Goal: Task Accomplishment & Management: Complete application form

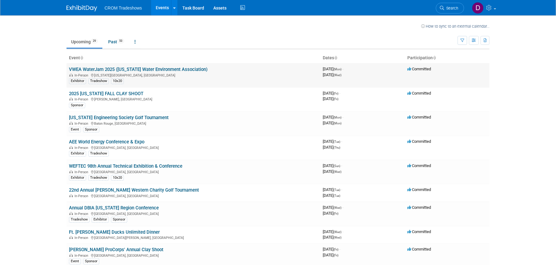
click at [141, 70] on link "VWEA WaterJam 2025 ([US_STATE] Water Environment Association)" at bounding box center [138, 70] width 139 height 6
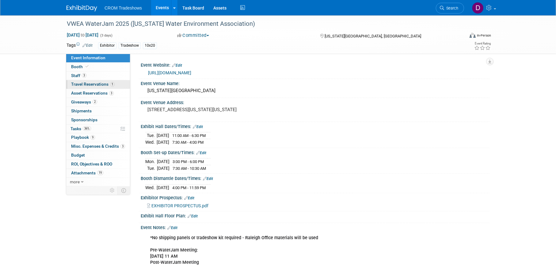
click at [91, 84] on span "Travel Reservations 1" at bounding box center [93, 84] width 44 height 5
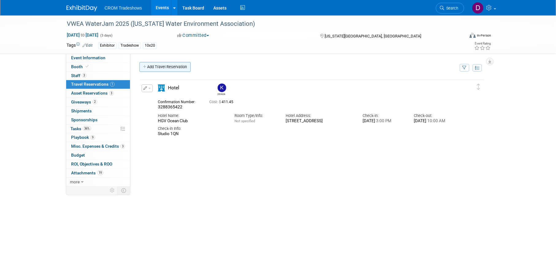
click at [174, 66] on link "Add Travel Reservation" at bounding box center [165, 67] width 51 height 10
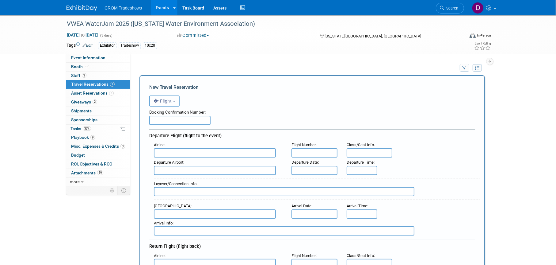
click at [179, 101] on button "Flight" at bounding box center [164, 100] width 30 height 11
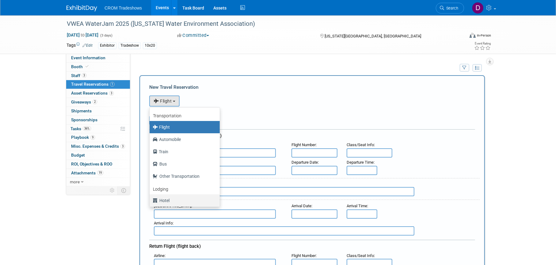
click at [167, 200] on label "Hotel" at bounding box center [183, 200] width 61 height 10
click at [151, 200] on input "Hotel" at bounding box center [149, 199] width 4 height 4
select select "6"
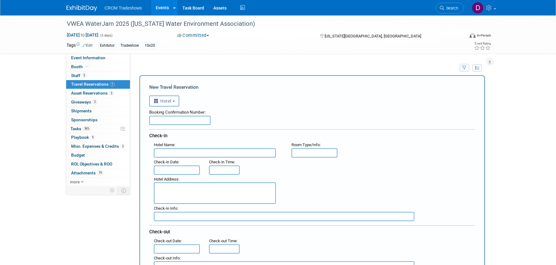
click at [90, 84] on span "Travel Reservations 1" at bounding box center [93, 84] width 44 height 5
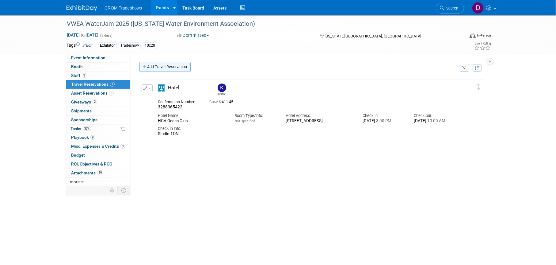
click at [168, 68] on link "Add Travel Reservation" at bounding box center [165, 67] width 51 height 10
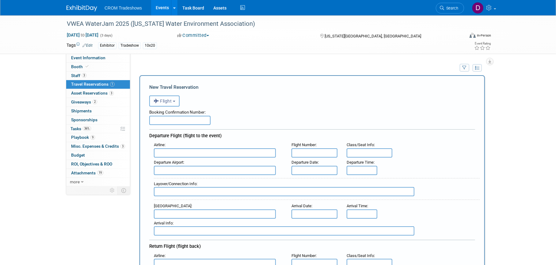
click at [174, 105] on button "Flight" at bounding box center [164, 100] width 30 height 11
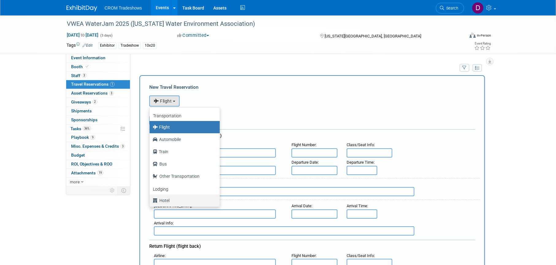
click at [168, 203] on label "Hotel" at bounding box center [183, 200] width 61 height 10
click at [151, 201] on input "Hotel" at bounding box center [149, 199] width 4 height 4
select select "6"
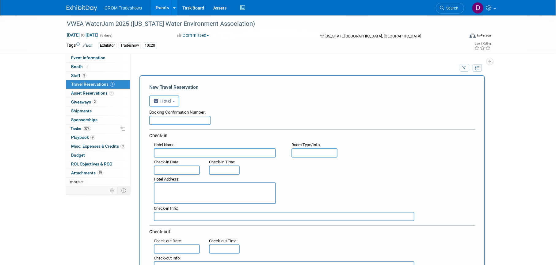
click at [198, 151] on input "text" at bounding box center [215, 152] width 122 height 9
click at [186, 154] on input "text" at bounding box center [215, 152] width 122 height 9
paste input "DoubleTree by Hilton Hotel Virginia Beach"
type input "DoubleTree by Hilton Hotel Virginia Beach"
click at [323, 151] on input "text" at bounding box center [315, 152] width 46 height 9
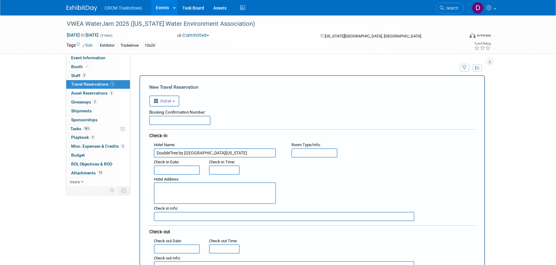
click at [194, 121] on input "text" at bounding box center [179, 120] width 61 height 9
paste input "92980792"
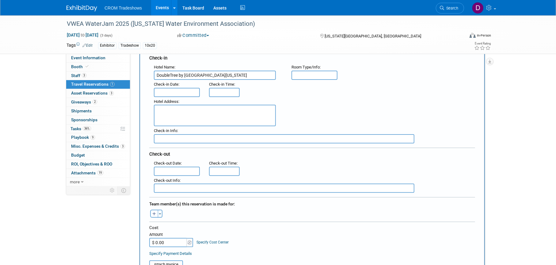
scroll to position [92, 0]
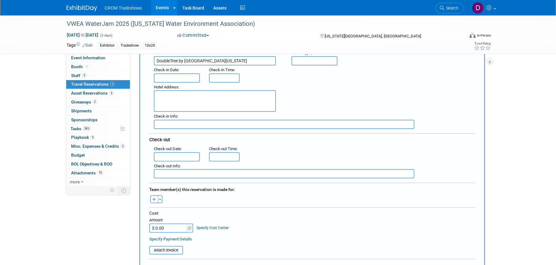
type input "92980792"
click at [188, 157] on input "text" at bounding box center [177, 156] width 46 height 9
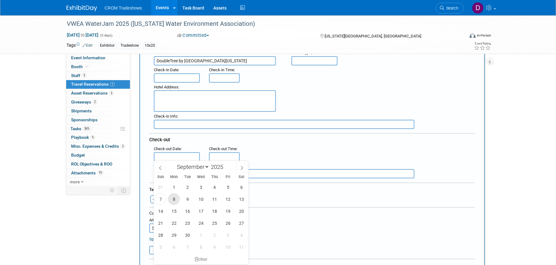
click at [173, 202] on span "8" at bounding box center [174, 199] width 12 height 12
type input "Sep 8, 2025"
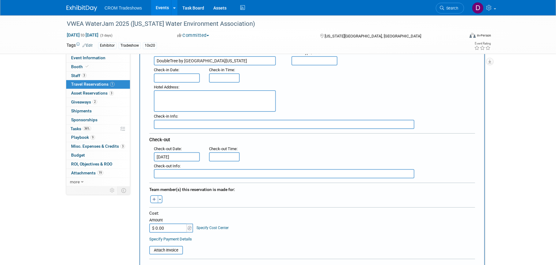
type input "11:00 AM"
click at [230, 157] on input "11:00 AM" at bounding box center [224, 156] width 31 height 9
click at [244, 144] on div ": Check-out Date : Sep 8, 2025 Check-out Time : 11:00 AM" at bounding box center [314, 152] width 331 height 17
click at [183, 155] on input "Sep 8, 2025" at bounding box center [177, 156] width 46 height 9
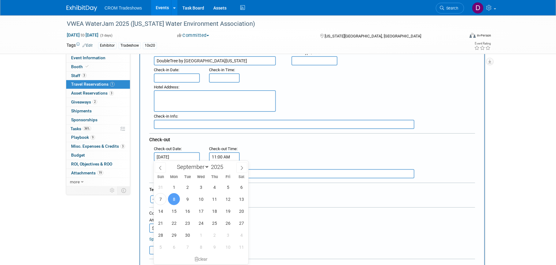
click at [196, 137] on div "Check-out" at bounding box center [312, 138] width 326 height 11
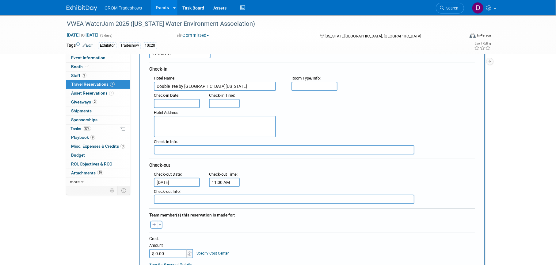
scroll to position [31, 0]
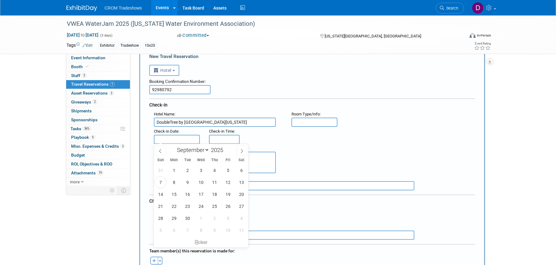
click at [181, 136] on input "text" at bounding box center [177, 139] width 46 height 9
click at [174, 184] on span "8" at bounding box center [174, 182] width 12 height 12
type input "Sep 8, 2025"
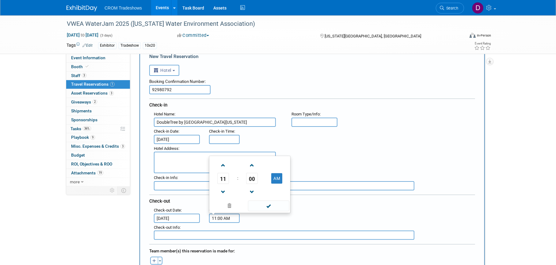
click at [235, 217] on input "11:00 AM" at bounding box center [224, 217] width 31 height 9
drag, startPoint x: 233, startPoint y: 217, endPoint x: 204, endPoint y: 217, distance: 29.7
click at [205, 217] on div "Check-out Time : 11:00 AM 11 : 00 AM 12 01 02 03 04 05 06 07 08 09 10 11 00 05 …" at bounding box center [224, 213] width 38 height 17
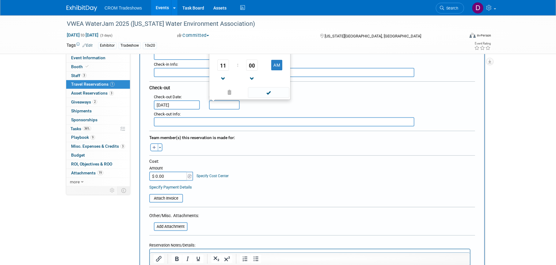
scroll to position [153, 0]
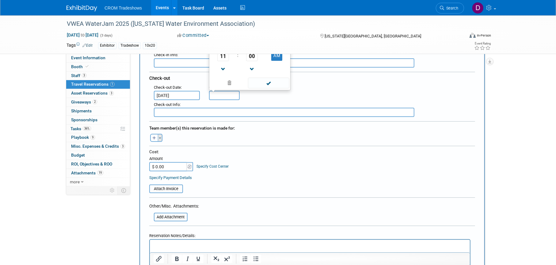
click at [159, 137] on button "Toggle Dropdown" at bounding box center [160, 138] width 5 height 8
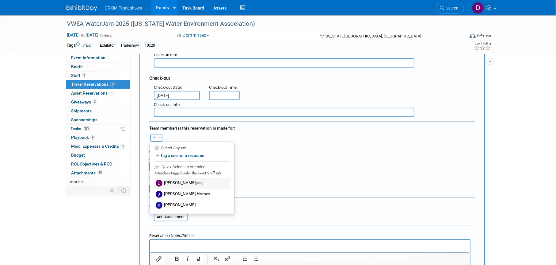
click at [174, 183] on label "Daniel Austria (me)" at bounding box center [192, 183] width 76 height 11
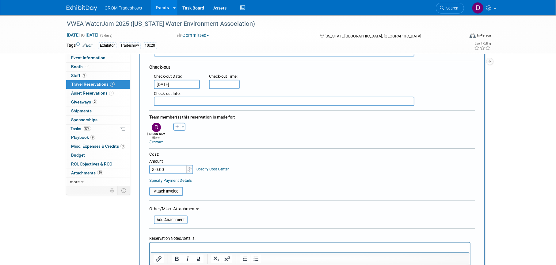
scroll to position [184, 0]
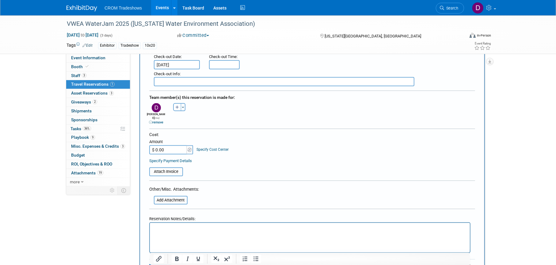
click at [170, 145] on input "$ 0.00" at bounding box center [168, 149] width 38 height 9
paste input "24"
type input "$ 240.00"
click at [256, 164] on table "Attach Invoice" at bounding box center [312, 169] width 326 height 14
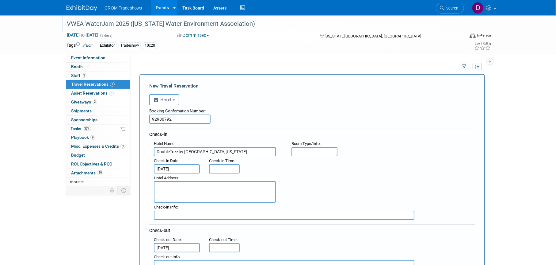
scroll to position [0, 0]
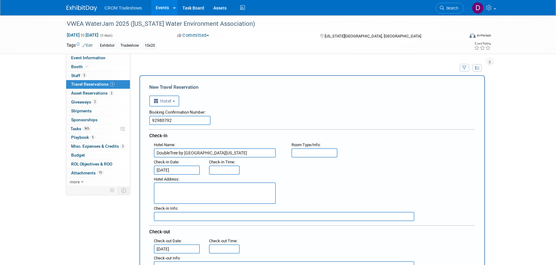
click at [167, 192] on textarea at bounding box center [215, 192] width 122 height 21
paste textarea "1900 Pavilion Drive Virginia Beach, Virginia 23451 USA"
type textarea "1900 Pavilion Drive Virginia Beach, Virginia 23451 USA"
click at [209, 216] on input "text" at bounding box center [284, 216] width 261 height 9
click at [237, 188] on textarea "1900 Pavilion Drive Virginia Beach, Virginia 23451 USA" at bounding box center [215, 192] width 122 height 21
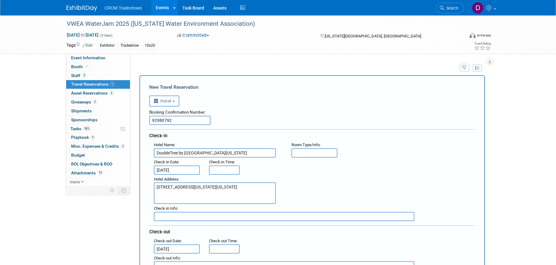
click at [231, 193] on textarea "1900 Pavilion Drive Virginia Beach, Virginia 23451 USA" at bounding box center [215, 192] width 122 height 21
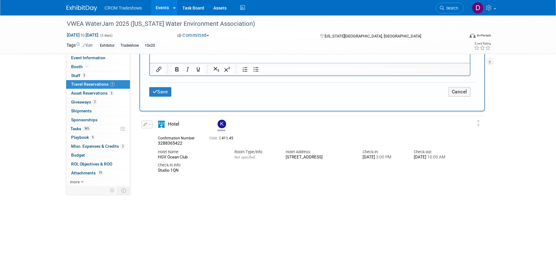
scroll to position [337, 0]
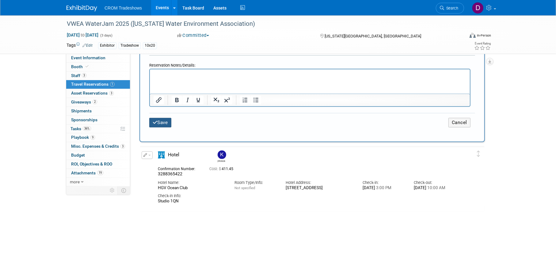
click at [169, 118] on button "Save" at bounding box center [160, 123] width 22 height 10
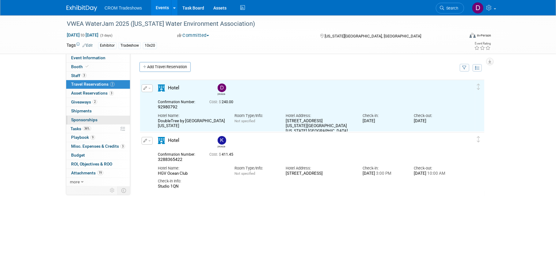
scroll to position [0, 0]
click at [85, 58] on span "Event Information" at bounding box center [88, 57] width 34 height 5
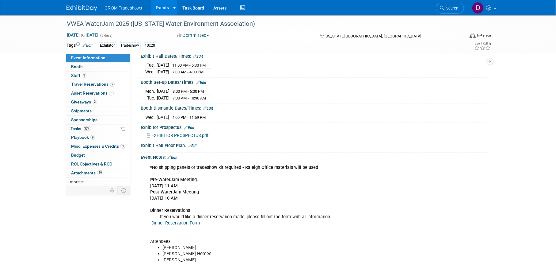
scroll to position [150, 0]
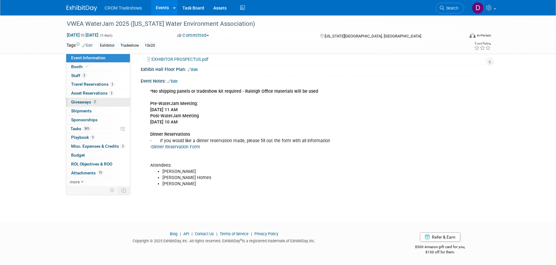
click at [86, 102] on span "Giveaways 2" at bounding box center [84, 101] width 26 height 5
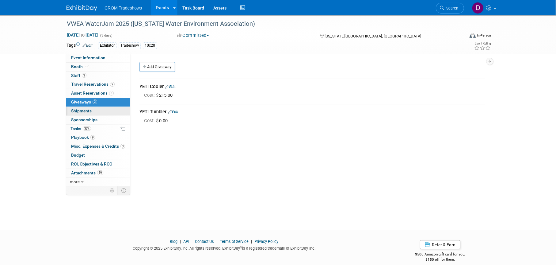
click at [83, 111] on span "Shipments 0" at bounding box center [81, 110] width 21 height 5
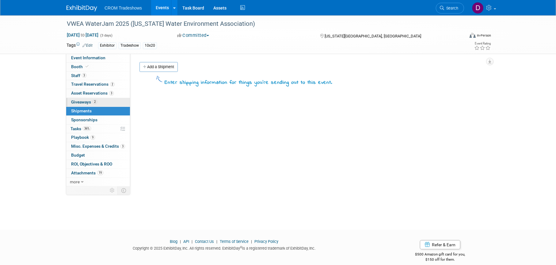
click at [83, 101] on span "Giveaways 2" at bounding box center [84, 101] width 26 height 5
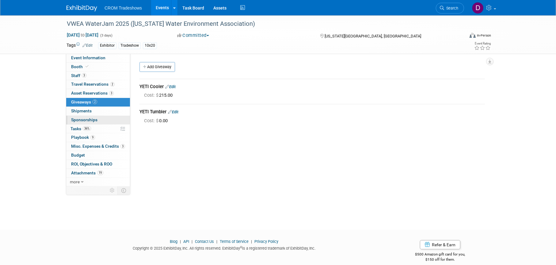
click at [83, 119] on span "Sponsorships 0" at bounding box center [84, 119] width 26 height 5
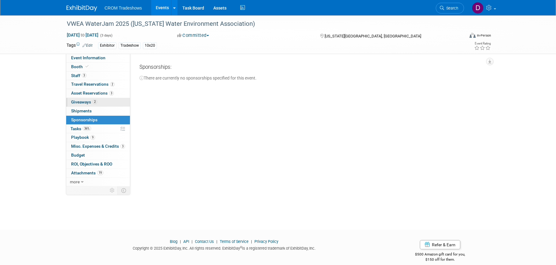
click at [84, 101] on span "Giveaways 2" at bounding box center [84, 101] width 26 height 5
